Goal: Task Accomplishment & Management: Use online tool/utility

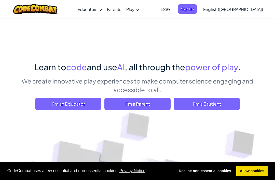
click at [227, 107] on span "I'm a Student" at bounding box center [206, 104] width 66 height 12
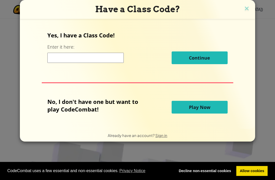
click at [59, 59] on input at bounding box center [85, 58] width 76 height 10
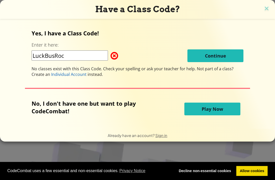
type input "LuckBusRock"
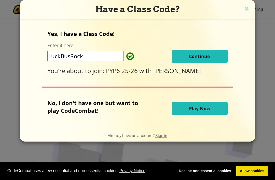
click at [208, 61] on button "Continue" at bounding box center [199, 56] width 56 height 13
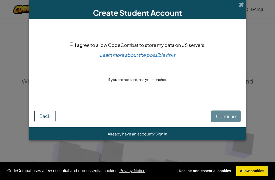
click at [66, 44] on div "I agree to allow CodeCombat to store my data on US servers. Learn more about th…" at bounding box center [137, 62] width 206 height 76
click at [73, 45] on input "I agree to allow CodeCombat to store my data on US servers." at bounding box center [71, 43] width 3 height 3
checkbox input "true"
click at [274, 61] on div "Create Student Account I agree to allow CodeCombat to store my data on US serve…" at bounding box center [137, 90] width 275 height 180
click at [229, 115] on span "Continue" at bounding box center [226, 116] width 20 height 6
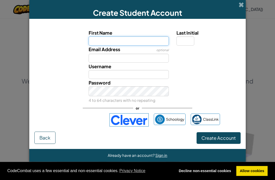
click at [94, 44] on input "First Name" at bounding box center [129, 40] width 80 height 9
type input "Ario"
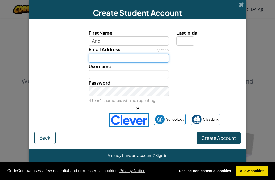
click at [155, 63] on input "Email Address" at bounding box center [129, 58] width 80 height 9
type input "Ario"
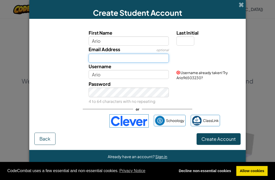
click at [146, 63] on input "Email Address" at bounding box center [129, 58] width 80 height 9
type input "ario.es"
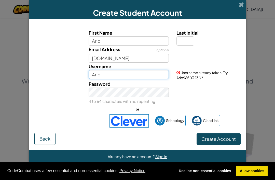
click at [122, 79] on input "Ario" at bounding box center [129, 74] width 80 height 9
type input "Ario"
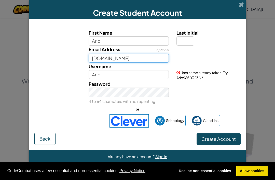
click at [120, 63] on input "ario.es" at bounding box center [129, 58] width 80 height 9
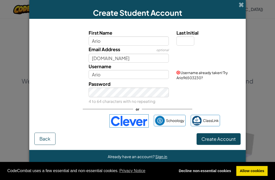
click at [95, 126] on div "Logg på med Google. Åpnes i en ny fane" at bounding box center [79, 120] width 49 height 11
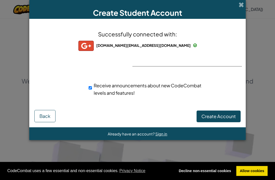
click at [214, 118] on span "Create Account" at bounding box center [218, 116] width 34 height 6
click at [212, 120] on button "Create Account" at bounding box center [218, 116] width 44 height 12
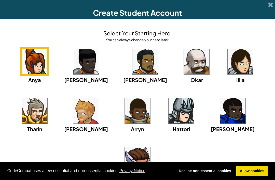
click at [47, 98] on img at bounding box center [34, 110] width 25 height 25
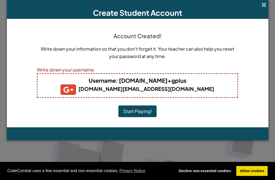
click at [142, 112] on button "Start Playing!" at bounding box center [137, 111] width 38 height 12
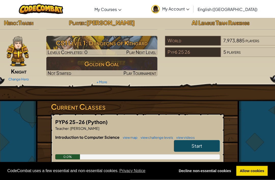
scroll to position [3, 0]
click at [142, 47] on h3 "CS1 Level 1: Dungeons of Kithgard" at bounding box center [101, 42] width 111 height 11
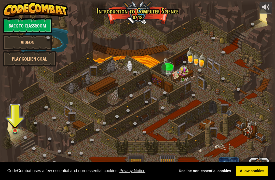
click at [15, 129] on img at bounding box center [15, 125] width 7 height 12
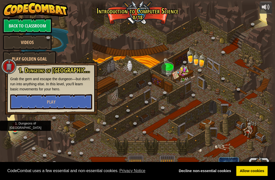
click at [32, 100] on button "Play" at bounding box center [51, 101] width 82 height 15
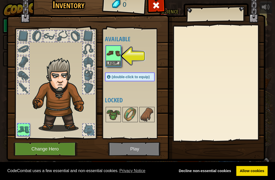
click at [118, 63] on button "Equip" at bounding box center [113, 63] width 14 height 5
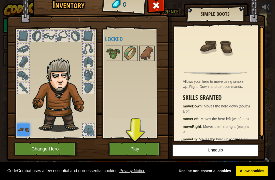
click at [22, 90] on div at bounding box center [23, 87] width 11 height 11
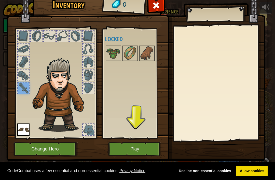
click at [131, 50] on img at bounding box center [130, 53] width 14 height 14
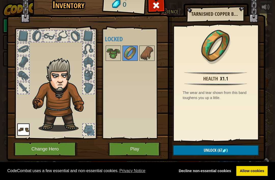
click at [134, 52] on img at bounding box center [130, 53] width 14 height 14
click at [147, 51] on img at bounding box center [147, 53] width 14 height 14
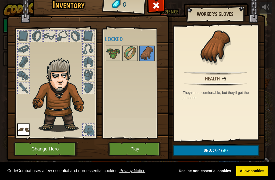
click at [21, 78] on div at bounding box center [23, 74] width 11 height 11
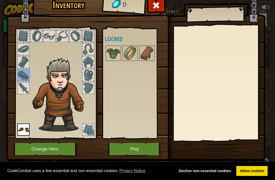
click at [146, 57] on img at bounding box center [147, 53] width 14 height 14
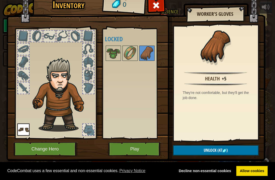
click at [113, 47] on img at bounding box center [113, 53] width 14 height 14
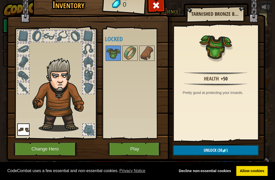
click at [116, 50] on img at bounding box center [113, 53] width 14 height 14
click at [132, 47] on img at bounding box center [130, 53] width 14 height 14
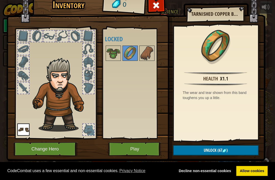
click at [29, 145] on button "Change Hero" at bounding box center [45, 149] width 65 height 14
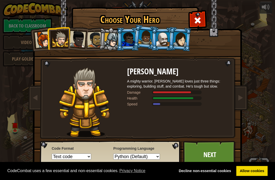
click at [111, 30] on li at bounding box center [110, 39] width 24 height 24
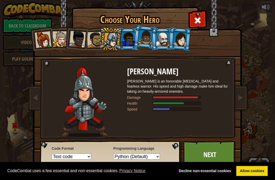
click at [214, 153] on link "Next" at bounding box center [209, 155] width 53 height 28
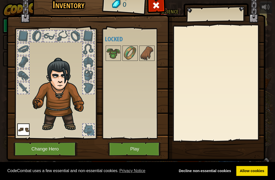
click at [67, 150] on button "Change Hero" at bounding box center [45, 149] width 65 height 14
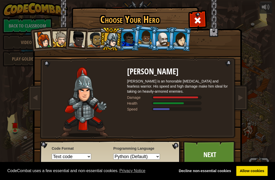
click at [204, 159] on link "Next" at bounding box center [209, 155] width 53 height 28
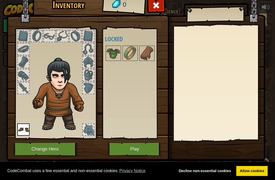
click at [140, 143] on button "Play" at bounding box center [134, 149] width 53 height 14
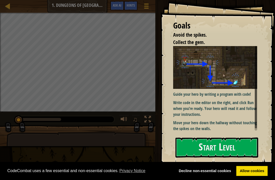
click at [214, 155] on button "Start Level" at bounding box center [216, 147] width 83 height 20
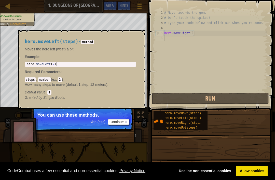
click at [182, 118] on span "hero.moveLeft(steps)" at bounding box center [182, 118] width 37 height 4
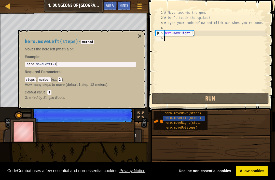
scroll to position [3, 0]
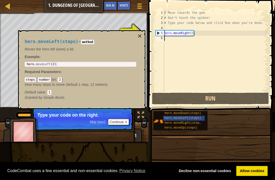
type textarea "hero.moveRight()"
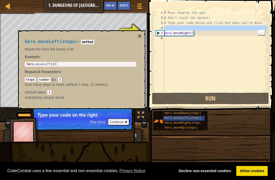
click at [186, 35] on div "# Move towards the gem. # Don’t touch the spikes! # Type your code below and cl…" at bounding box center [215, 56] width 104 height 92
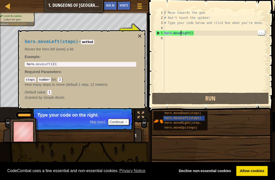
click at [181, 35] on div "# Move towards the gem. # Don’t touch the spikes! # Type your code below and cl…" at bounding box center [215, 56] width 104 height 92
type textarea "hero.moveRight()"
click at [263, 30] on div "# Move towards the gem. # Don’t touch the spikes! # Type your code below and cl…" at bounding box center [215, 56] width 104 height 92
click at [193, 30] on div "# Move towards the gem. # Don’t touch the spikes! # Type your code below and cl…" at bounding box center [215, 56] width 104 height 92
click at [141, 35] on button "×" at bounding box center [140, 36] width 4 height 7
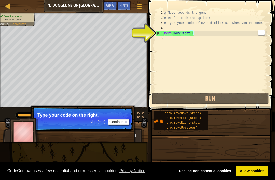
click at [197, 34] on div "# Move towards the gem. # Don’t touch the spikes! # Type your code below and cl…" at bounding box center [215, 56] width 104 height 92
type textarea "hero.moveRight()"
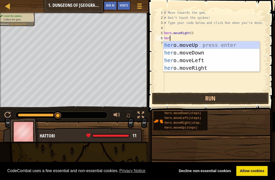
scroll to position [3, 0]
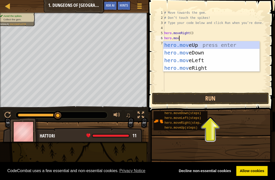
type textarea "hero.move"
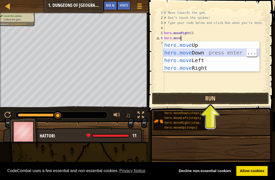
click at [204, 50] on div "hero.move Up press enter hero.move Down press enter hero.move Left press enter …" at bounding box center [211, 64] width 96 height 46
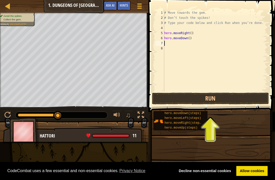
scroll to position [3, 0]
click at [198, 34] on div "# Move towards the gem. # Don’t touch the spikes! # Type your code below and cl…" at bounding box center [215, 56] width 104 height 92
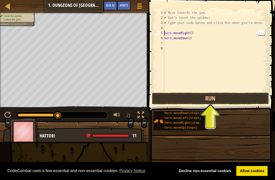
type textarea "hero.moveRight() hero.moveDown()"
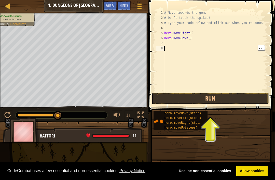
click at [173, 47] on div "# Move towards the gem. # Don’t touch the spikes! # Type your code below and cl…" at bounding box center [215, 56] width 104 height 92
click at [173, 44] on div "# Move towards the gem. # Don’t touch the spikes! # Type your code below and cl…" at bounding box center [215, 56] width 104 height 92
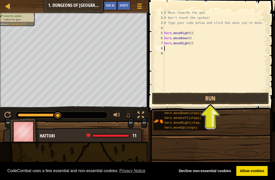
click at [212, 100] on button "Run" at bounding box center [210, 99] width 117 height 12
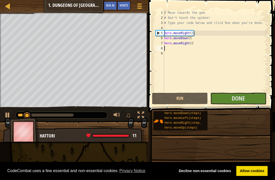
click at [253, 96] on button "Done" at bounding box center [238, 99] width 56 height 12
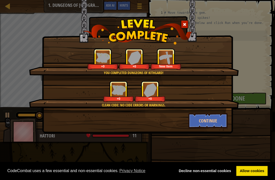
click at [211, 110] on div "Clean code: no code errors or warnings. +0 +0" at bounding box center [134, 97] width 210 height 32
click at [217, 126] on button "Continue" at bounding box center [207, 120] width 39 height 15
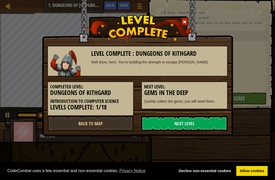
click at [213, 120] on link "Next Level" at bounding box center [184, 123] width 86 height 15
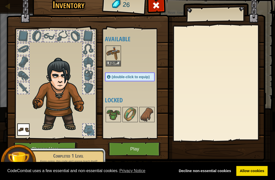
click at [58, 142] on img at bounding box center [135, 68] width 259 height 185
click at [118, 63] on button "Equip" at bounding box center [113, 63] width 14 height 5
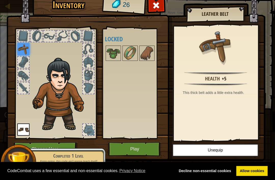
click at [117, 55] on img at bounding box center [113, 53] width 14 height 14
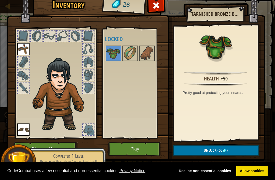
click at [62, 144] on button "Change Hero" at bounding box center [45, 149] width 65 height 14
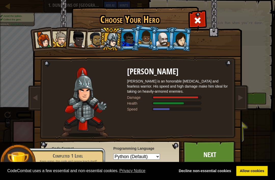
click at [133, 38] on div at bounding box center [128, 39] width 13 height 14
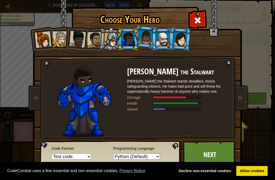
click at [141, 43] on div at bounding box center [145, 37] width 14 height 15
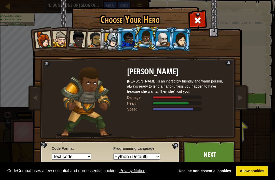
click at [217, 153] on link "Next" at bounding box center [209, 155] width 53 height 28
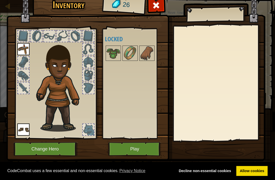
click at [145, 152] on button "Play" at bounding box center [134, 149] width 53 height 14
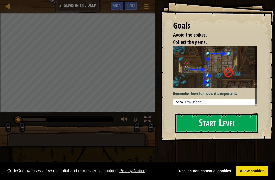
click at [231, 129] on button "Start Level" at bounding box center [216, 123] width 83 height 20
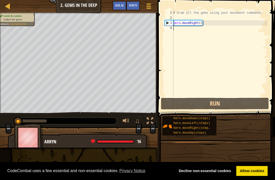
click at [226, 123] on div "hero.moveDown(steps) hero.moveLeft(steps) hero.moveRight(steps) hero.moveUp(ste…" at bounding box center [216, 126] width 109 height 20
click at [28, 146] on img at bounding box center [29, 137] width 30 height 28
click at [27, 142] on img at bounding box center [29, 137] width 30 height 28
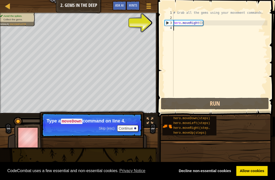
click at [21, 138] on img at bounding box center [29, 137] width 30 height 28
click at [31, 137] on img at bounding box center [29, 137] width 30 height 28
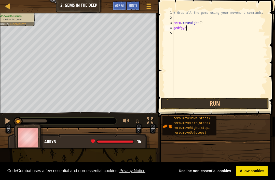
scroll to position [3, 0]
type textarea "g"
type textarea "hero.moveRigh"
click at [249, 96] on div "# Grab all the gems using your movement commands. hero . moveRigh" at bounding box center [219, 58] width 95 height 97
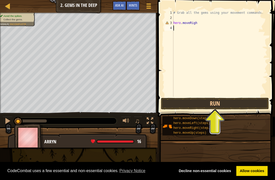
click at [248, 103] on button "Run" at bounding box center [215, 104] width 108 height 12
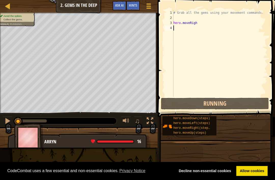
click at [248, 102] on button "Running" at bounding box center [215, 104] width 108 height 12
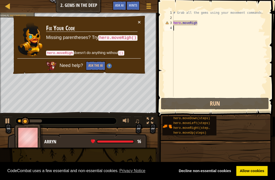
click at [242, 106] on button "Run" at bounding box center [215, 104] width 108 height 12
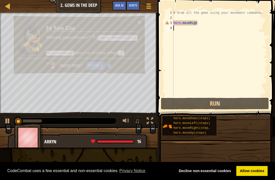
click at [243, 106] on button "Run" at bounding box center [215, 104] width 108 height 12
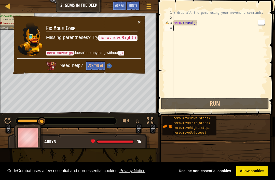
click at [218, 23] on div "# Grab all the gems using your movement commands. hero . moveRigh" at bounding box center [219, 58] width 95 height 97
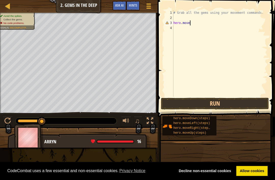
click at [248, 103] on button "Run" at bounding box center [215, 104] width 108 height 12
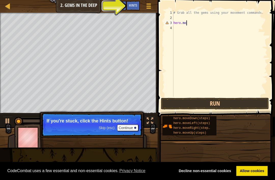
click at [132, 4] on span "Hints" at bounding box center [133, 5] width 8 height 5
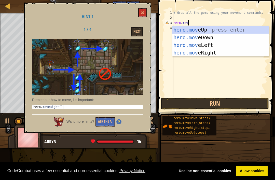
type textarea "hero.move"
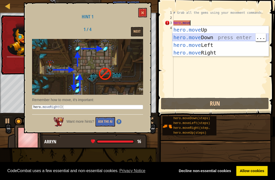
click at [215, 38] on div "hero.move Up press enter hero.move Down press enter hero.move Left press enter …" at bounding box center [220, 49] width 96 height 46
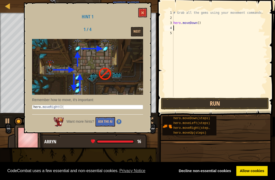
scroll to position [3, 0]
type textarea "hero.moveDown()"
click at [178, 34] on div "# Grab all the gems using your movement commands. hero . moveDown ( )" at bounding box center [219, 58] width 95 height 97
click at [186, 30] on div "# Grab all the gems using your movement commands. hero . moveDown ( )" at bounding box center [219, 58] width 95 height 97
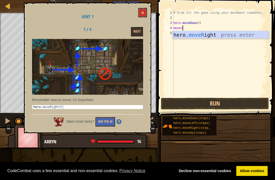
scroll to position [3, 1]
type textarea "moveri"
click at [210, 33] on div "hero. moveRi ght press enter" at bounding box center [220, 42] width 96 height 23
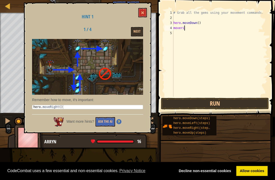
scroll to position [3, 0]
click at [145, 10] on button at bounding box center [142, 12] width 9 height 9
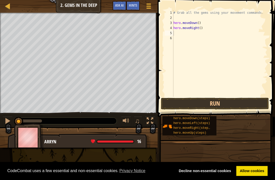
click at [246, 102] on button "Run" at bounding box center [215, 104] width 108 height 12
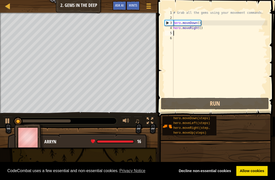
click at [256, 102] on button "Run" at bounding box center [215, 104] width 108 height 12
click at [252, 108] on button "Run" at bounding box center [215, 104] width 108 height 12
click at [254, 106] on button "Run" at bounding box center [215, 104] width 108 height 12
click at [253, 104] on button "Running" at bounding box center [215, 104] width 108 height 12
click at [252, 103] on button "Running" at bounding box center [215, 104] width 108 height 12
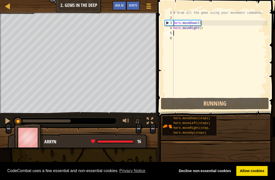
click at [252, 104] on button "Running" at bounding box center [215, 104] width 108 height 12
click at [253, 103] on button "Running" at bounding box center [215, 104] width 108 height 12
click at [254, 102] on button "Running" at bounding box center [215, 104] width 108 height 12
click at [256, 100] on button "Running" at bounding box center [215, 104] width 108 height 12
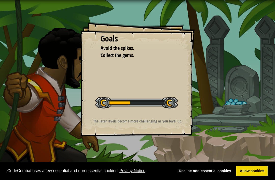
click at [32, 131] on div "Goals Avoid the spikes. Collect the gems. Start Level Error loading from server…" at bounding box center [137, 90] width 275 height 180
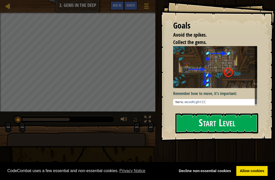
click at [251, 120] on button "Start Level" at bounding box center [216, 123] width 83 height 20
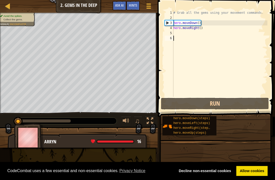
click at [252, 99] on button "Run" at bounding box center [215, 104] width 108 height 12
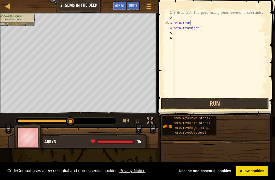
click at [233, 103] on button "Run" at bounding box center [215, 104] width 108 height 12
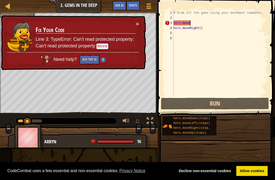
click at [140, 22] on div "× Fix Your Code Line 3: TypeError: Can't read protected property: Can't read pr…" at bounding box center [73, 42] width 146 height 55
click at [138, 21] on button "×" at bounding box center [137, 23] width 3 height 5
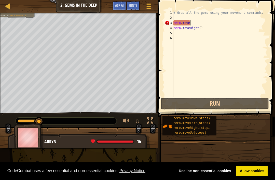
click at [225, 104] on button "Run" at bounding box center [215, 104] width 108 height 12
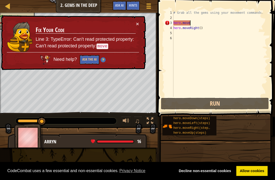
click at [138, 26] on button "×" at bounding box center [137, 23] width 3 height 5
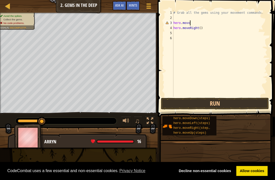
type textarea "hero.movve"
